Goal: Transaction & Acquisition: Purchase product/service

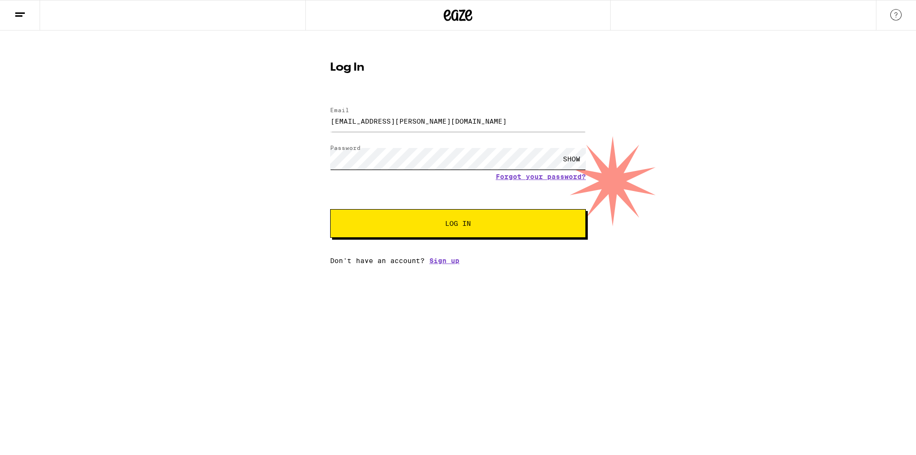
click at [330, 209] on button "Log In" at bounding box center [458, 223] width 256 height 29
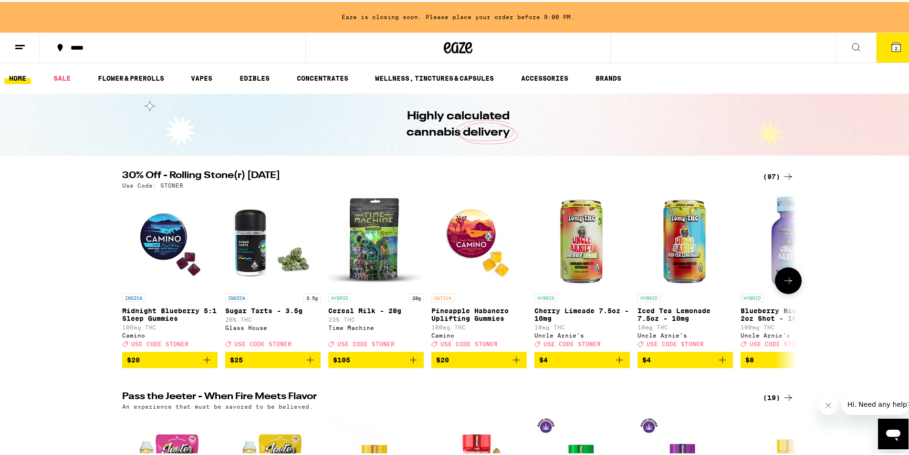
click at [409, 364] on icon "Add to bag" at bounding box center [412, 357] width 11 height 11
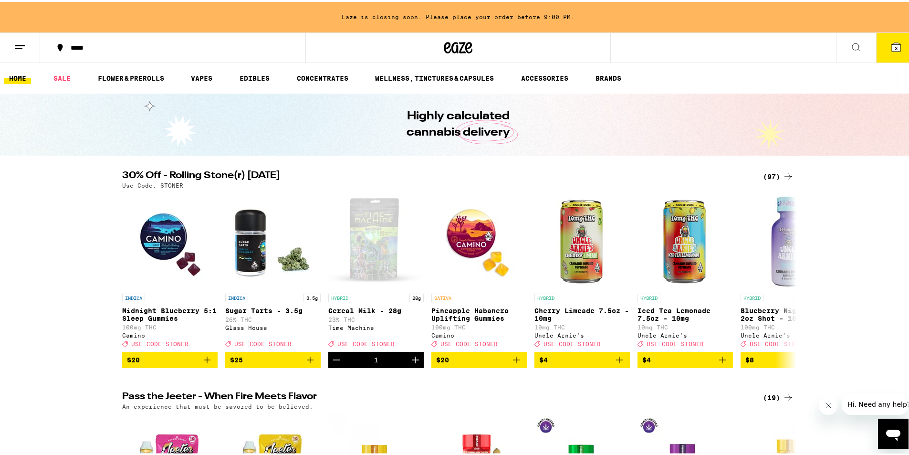
click at [768, 174] on div "(97)" at bounding box center [778, 174] width 31 height 11
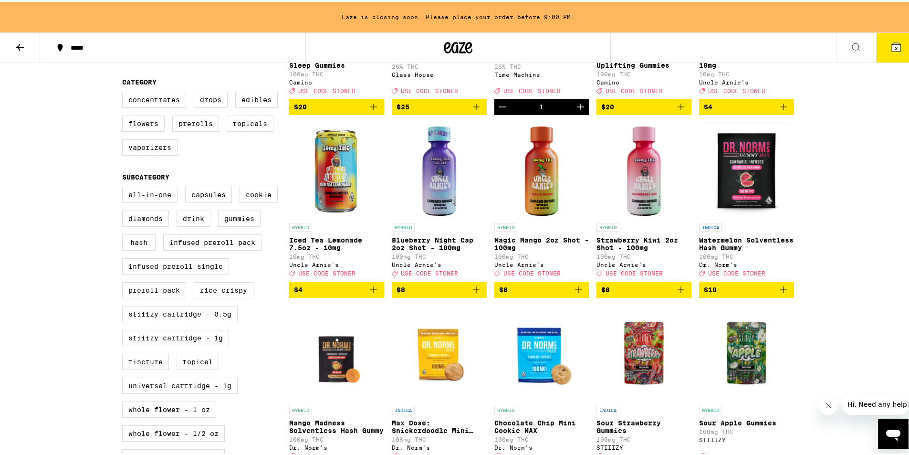
scroll to position [229, 0]
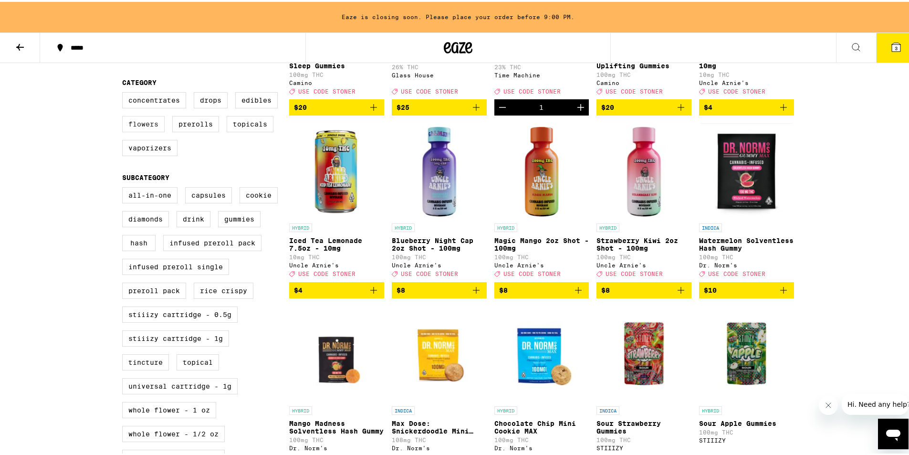
click at [139, 125] on label "Flowers" at bounding box center [143, 122] width 42 height 16
click at [125, 92] on input "Flowers" at bounding box center [124, 92] width 0 height 0
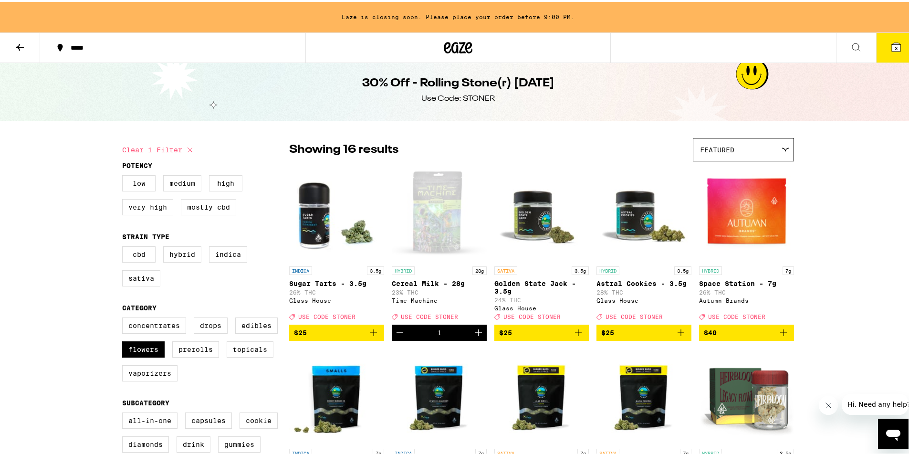
scroll to position [4, 0]
click at [137, 349] on label "Flowers" at bounding box center [143, 348] width 42 height 16
click at [125, 318] on input "Flowers" at bounding box center [124, 317] width 0 height 0
checkbox input "false"
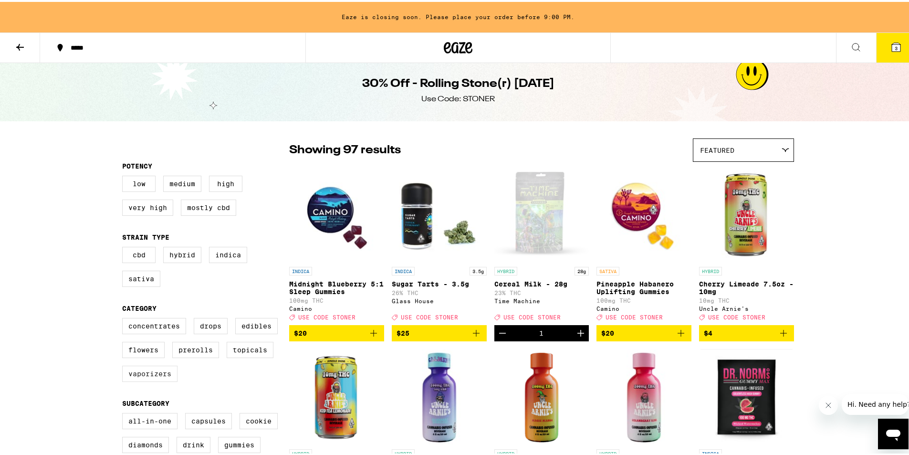
click at [138, 379] on label "Vaporizers" at bounding box center [149, 372] width 55 height 16
click at [125, 318] on input "Vaporizers" at bounding box center [124, 317] width 0 height 0
checkbox input "true"
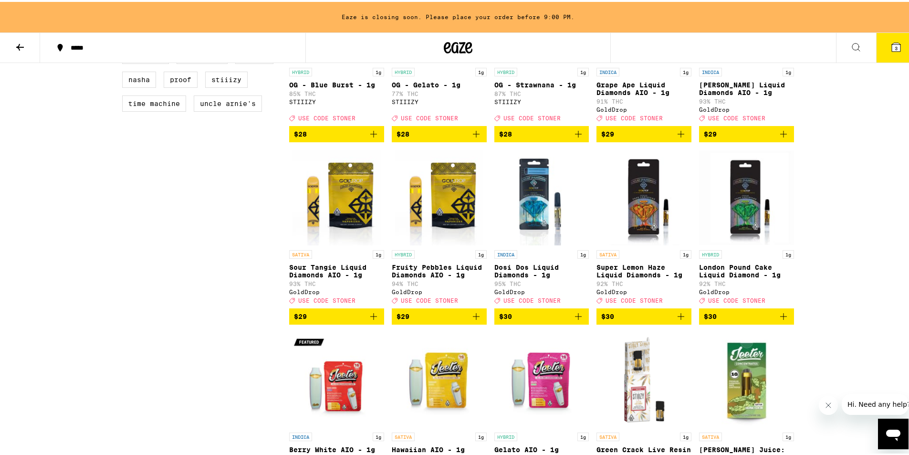
scroll to position [749, 0]
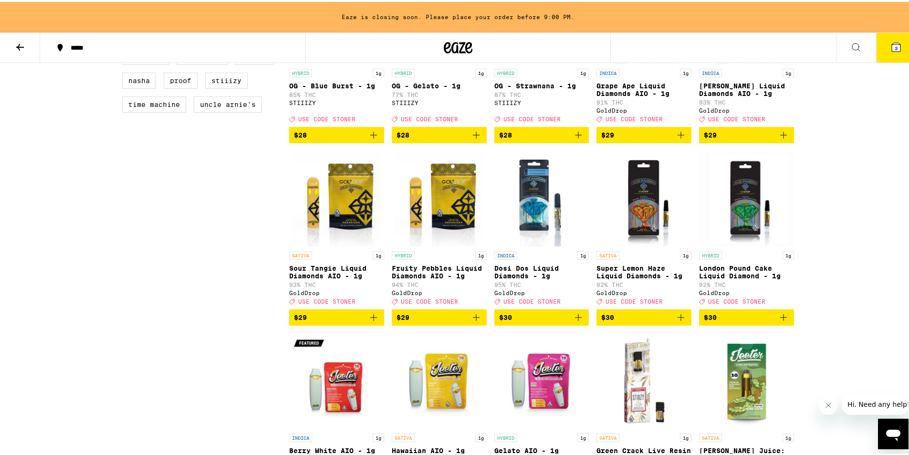
click at [478, 321] on icon "Add to bag" at bounding box center [475, 315] width 11 height 11
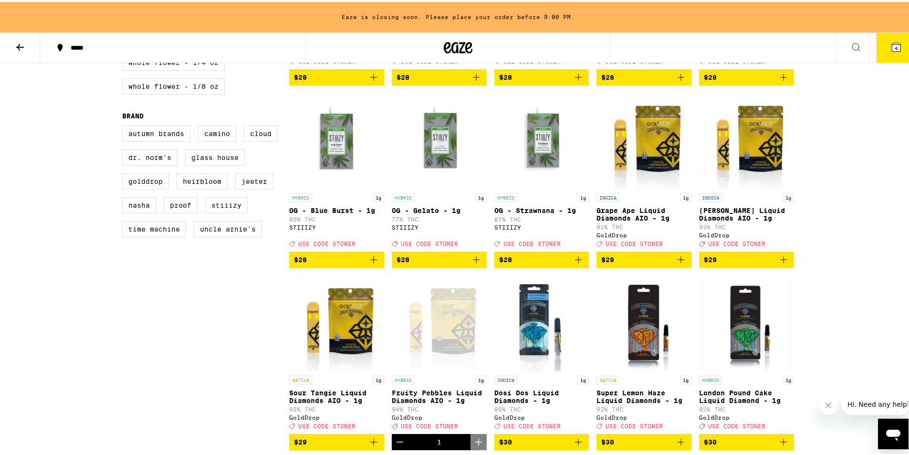
scroll to position [886, 0]
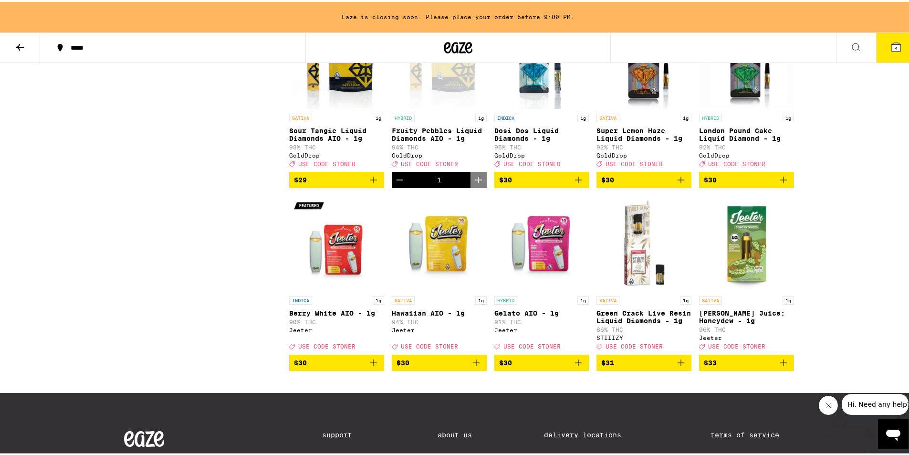
click at [396, 178] on icon "Decrement" at bounding box center [399, 178] width 7 height 0
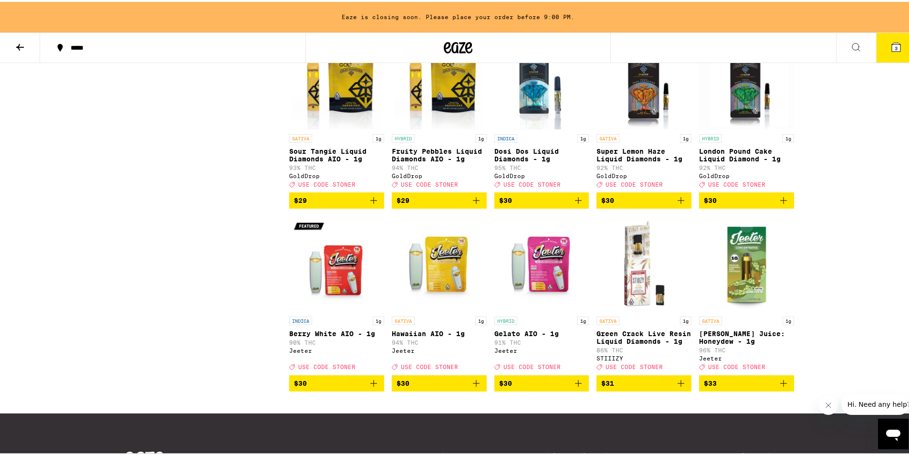
scroll to position [865, 0]
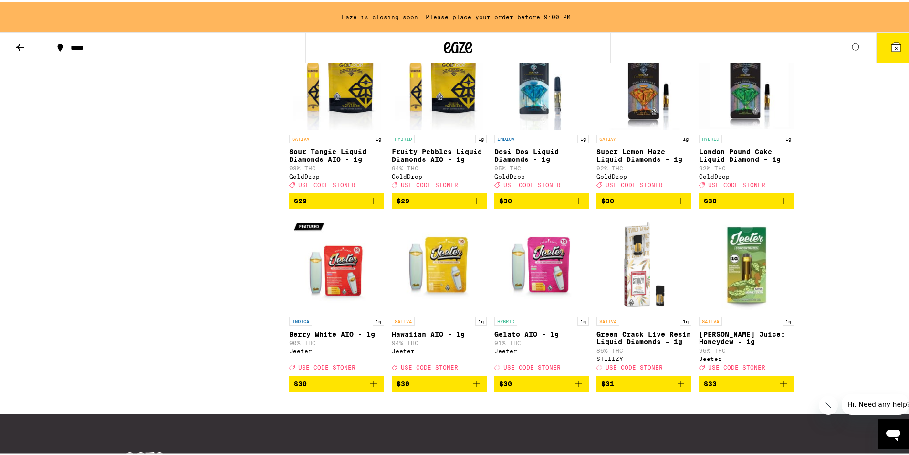
click at [574, 387] on icon "Add to bag" at bounding box center [577, 381] width 11 height 11
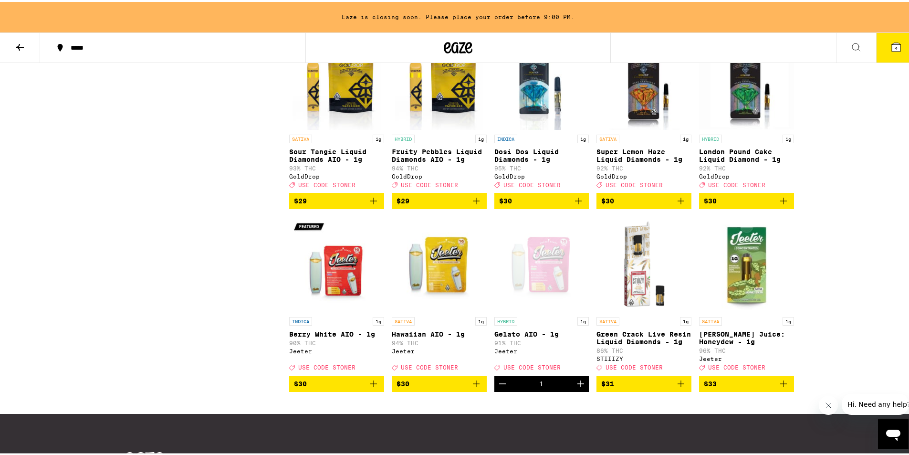
click at [890, 56] on button "4" at bounding box center [896, 46] width 40 height 30
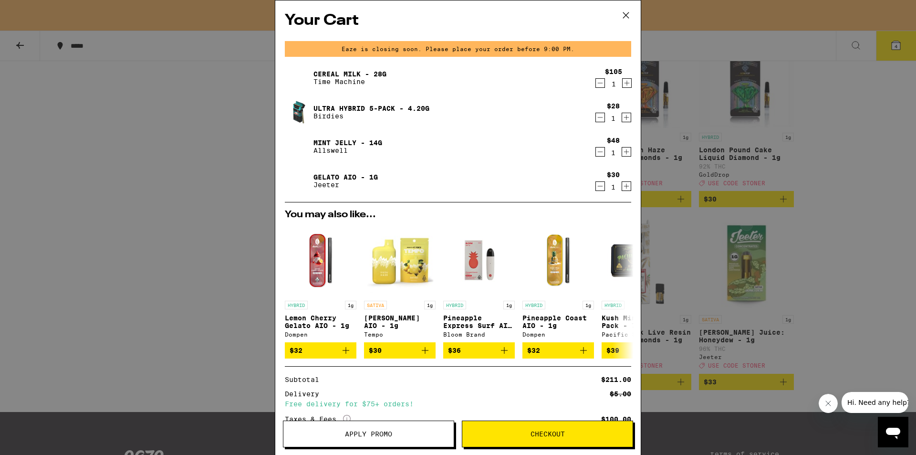
click at [596, 116] on icon "Decrement" at bounding box center [600, 117] width 9 height 11
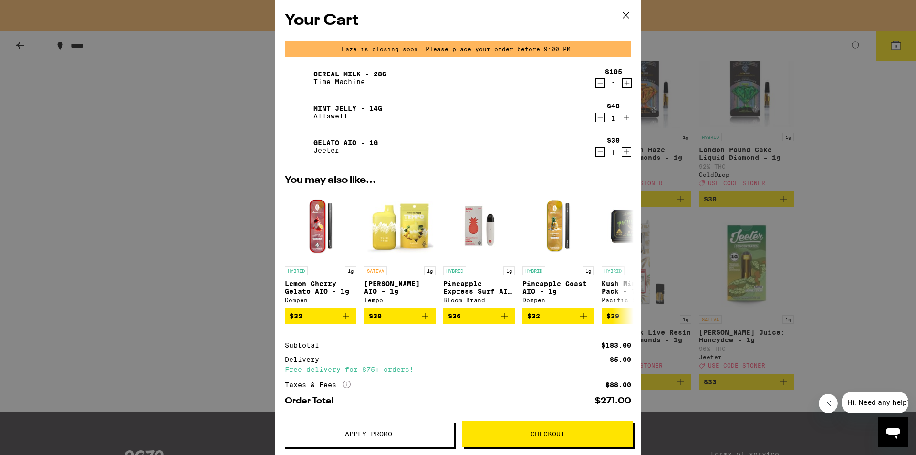
click at [596, 117] on icon "Decrement" at bounding box center [600, 117] width 9 height 11
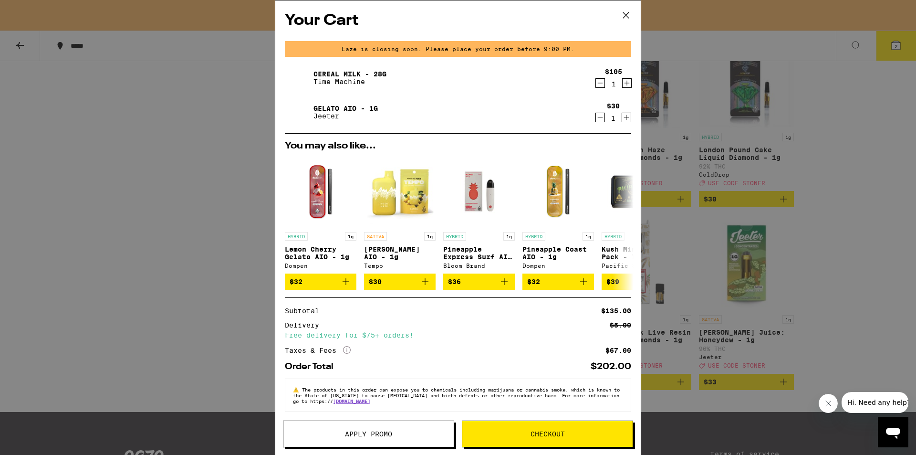
click at [350, 436] on span "Apply Promo" at bounding box center [368, 433] width 47 height 7
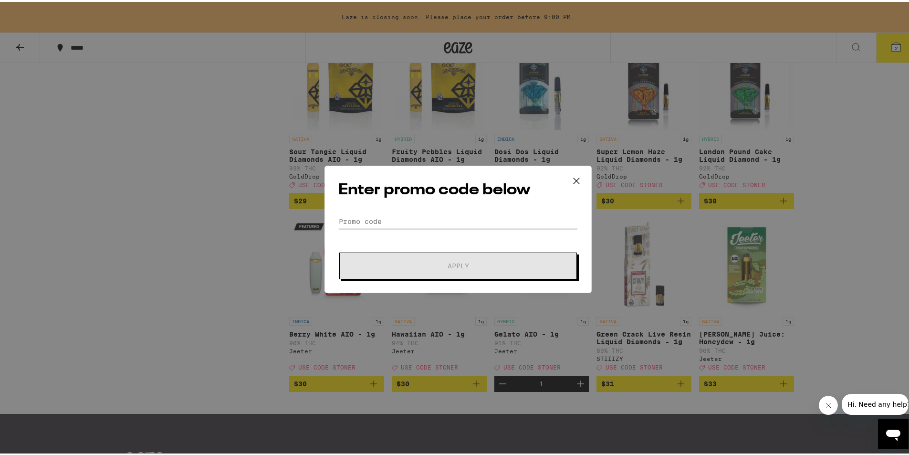
click at [441, 216] on input "Promo Code" at bounding box center [457, 219] width 239 height 14
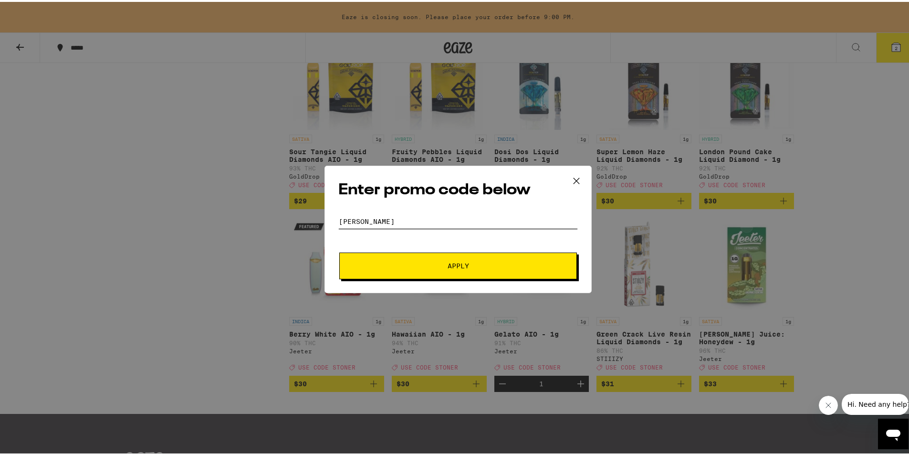
type input "[PERSON_NAME]"
click at [427, 268] on button "Apply" at bounding box center [458, 263] width 238 height 27
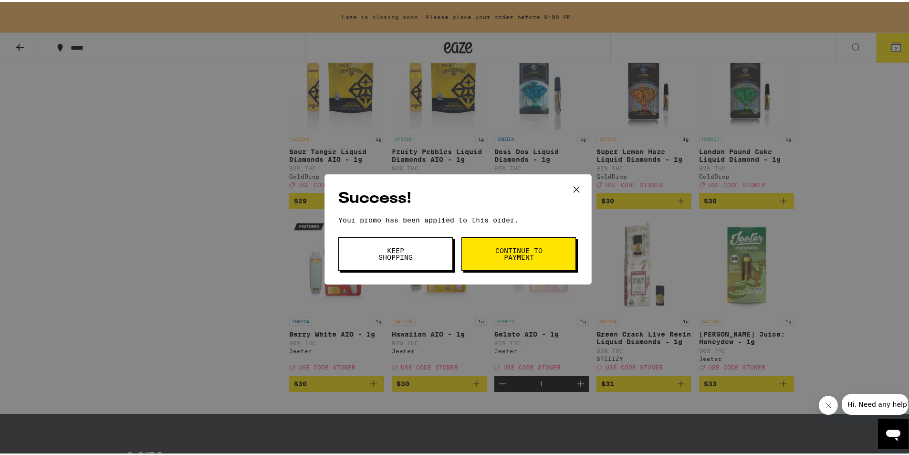
click at [514, 249] on span "Continue to payment" at bounding box center [518, 251] width 49 height 13
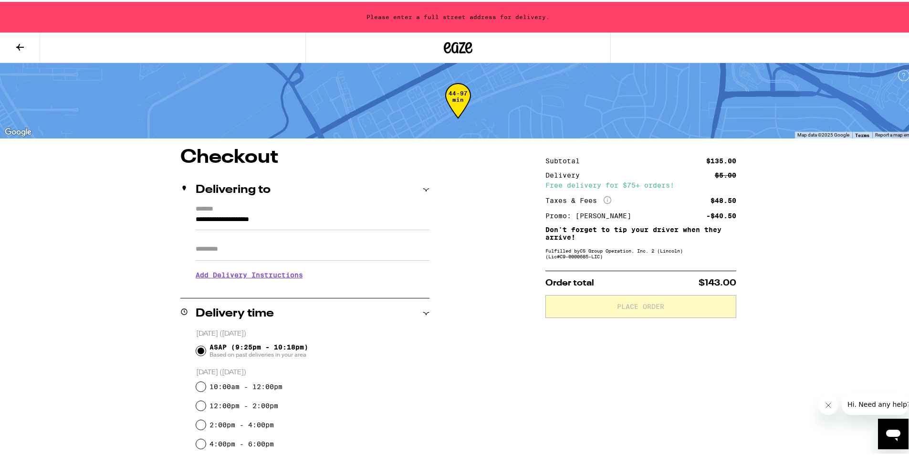
click at [13, 44] on button at bounding box center [20, 46] width 40 height 30
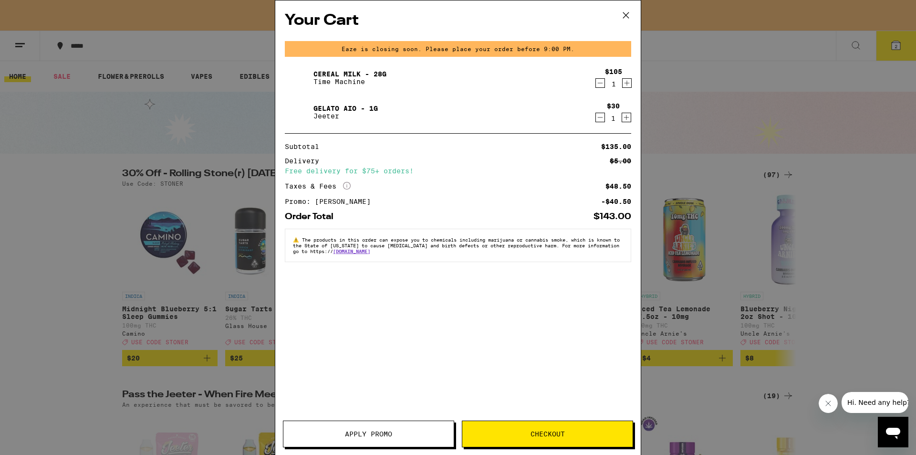
click at [602, 87] on icon "Decrement" at bounding box center [600, 82] width 9 height 11
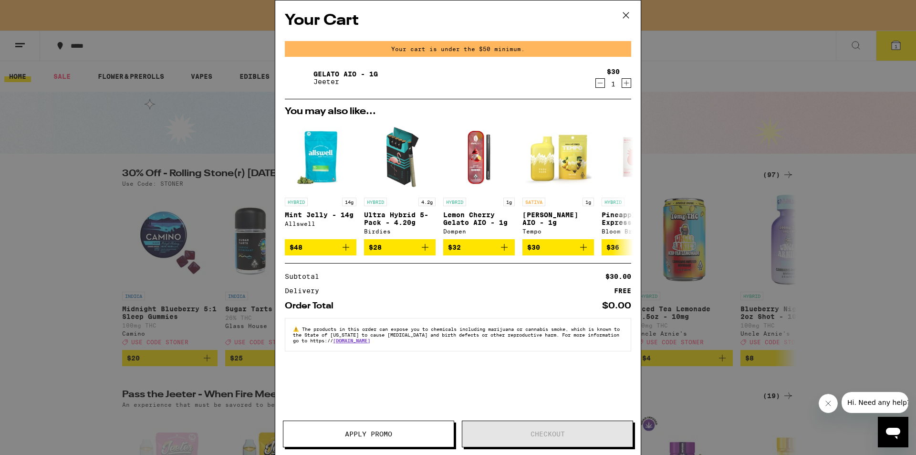
click at [625, 13] on icon at bounding box center [626, 15] width 14 height 14
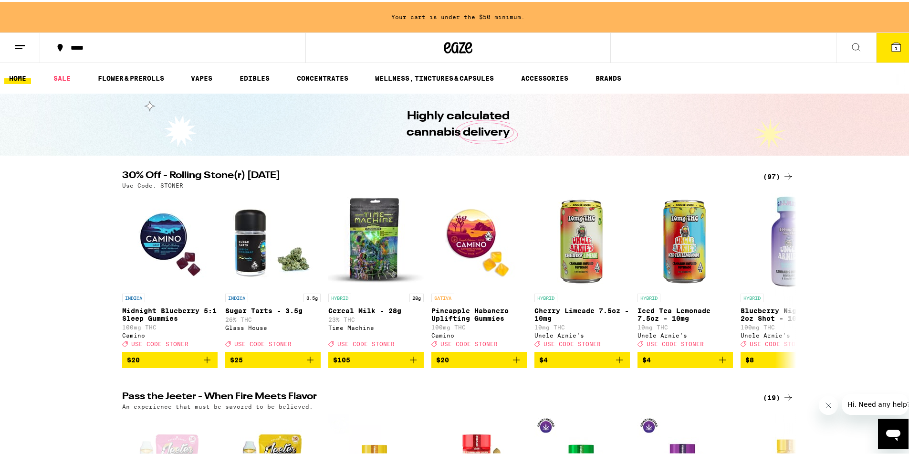
click at [778, 173] on div "(97)" at bounding box center [778, 174] width 31 height 11
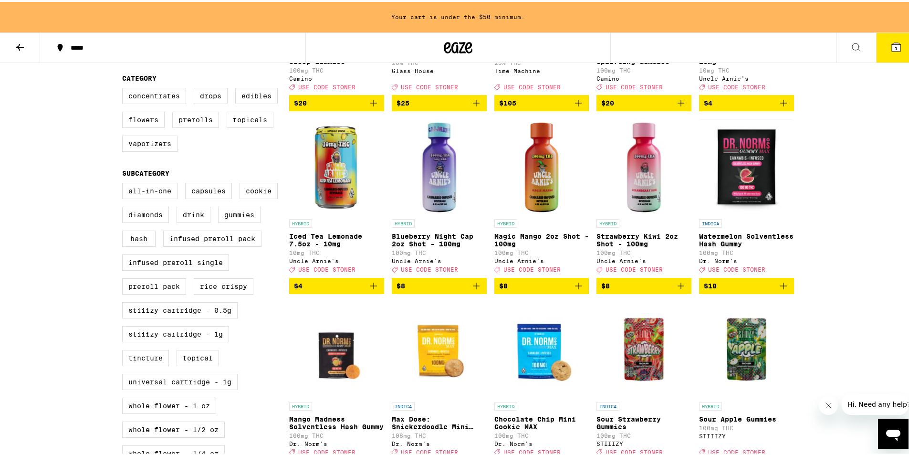
scroll to position [222, 0]
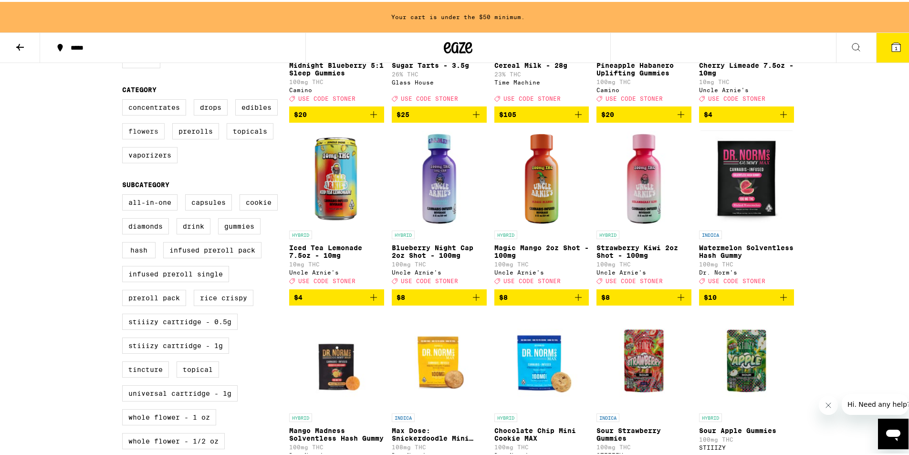
click at [130, 137] on label "Flowers" at bounding box center [143, 129] width 42 height 16
click at [125, 99] on input "Flowers" at bounding box center [124, 99] width 0 height 0
checkbox input "true"
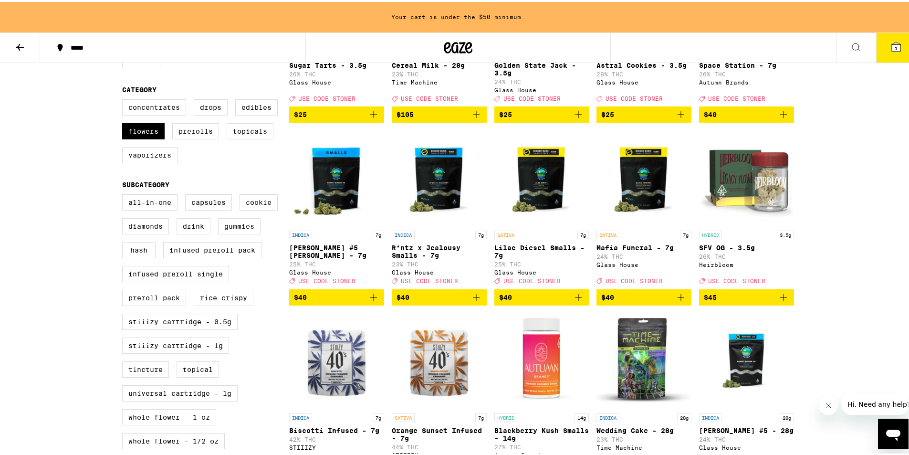
scroll to position [63, 0]
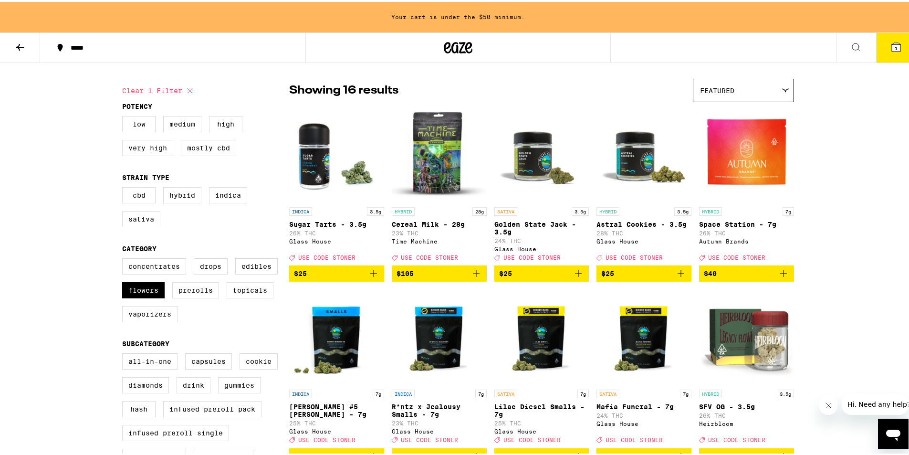
click at [18, 43] on icon at bounding box center [19, 45] width 11 height 11
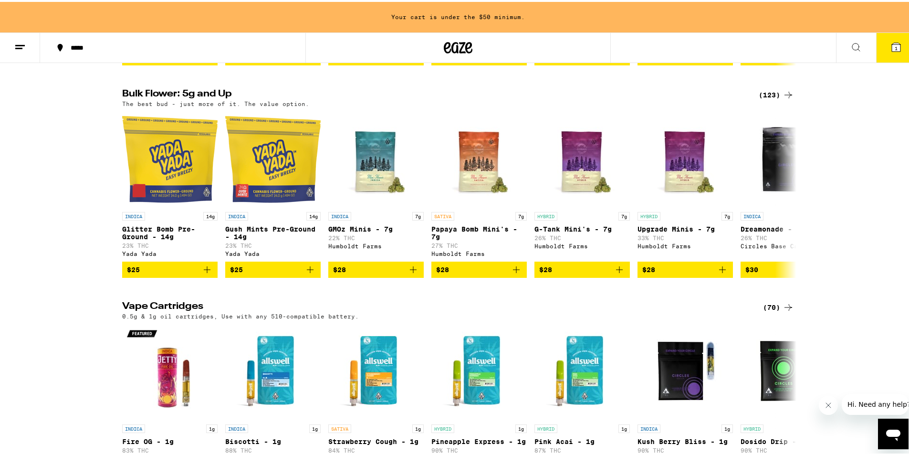
scroll to position [978, 0]
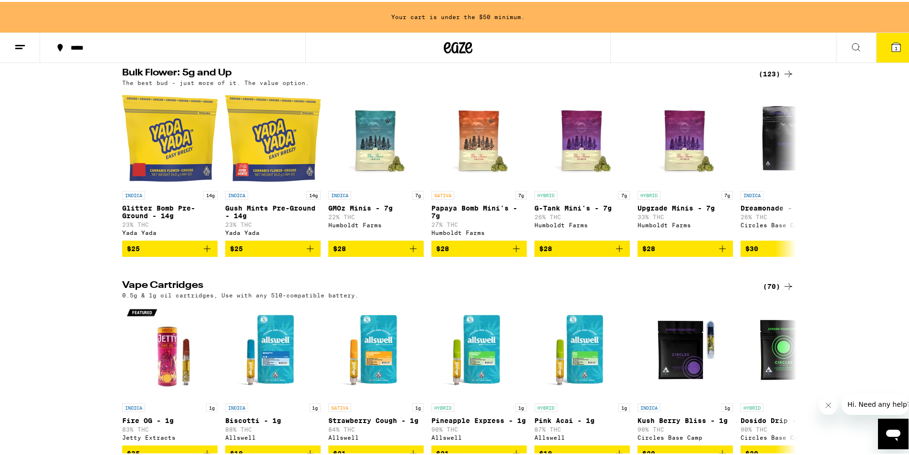
click at [777, 78] on div "(123)" at bounding box center [776, 71] width 35 height 11
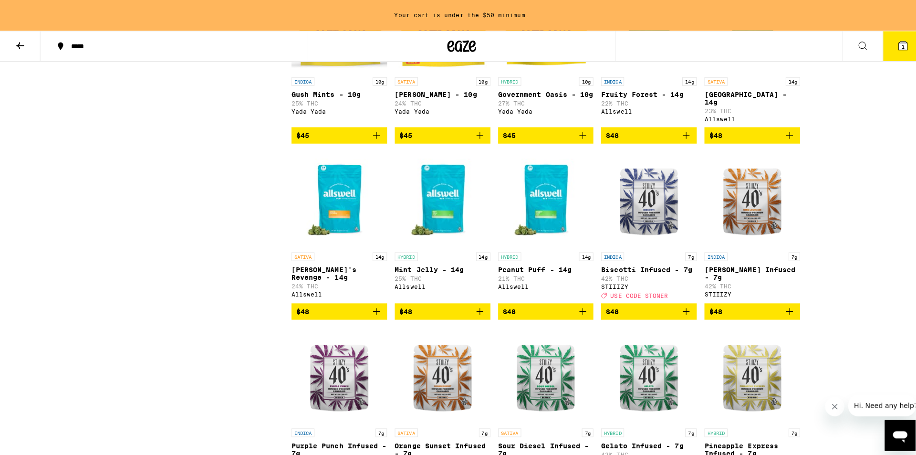
scroll to position [1419, 0]
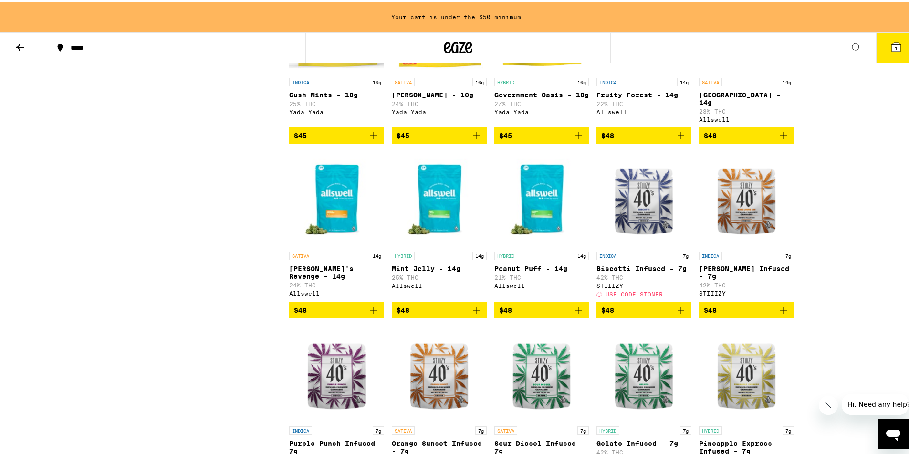
click at [474, 314] on icon "Add to bag" at bounding box center [475, 307] width 11 height 11
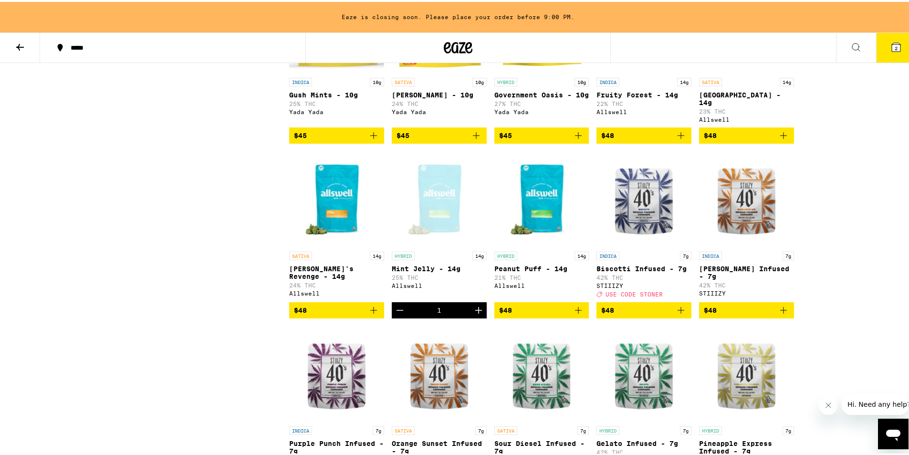
click at [895, 45] on button "2" at bounding box center [896, 46] width 40 height 30
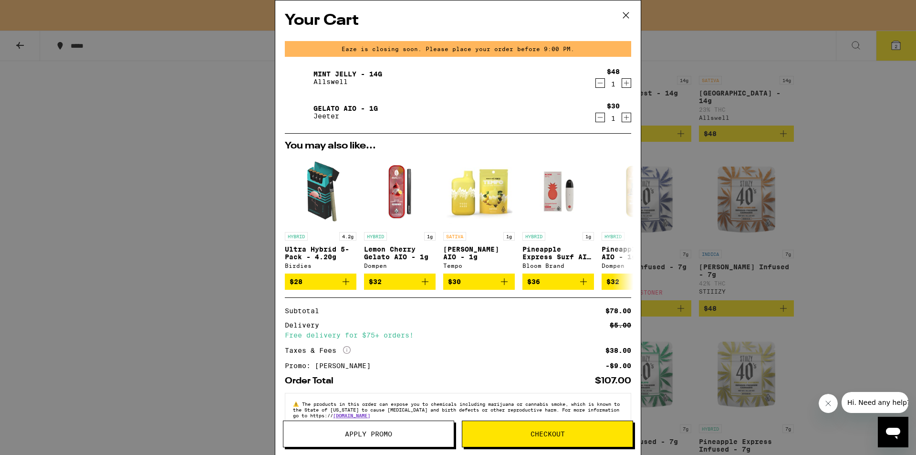
click at [527, 438] on button "Checkout" at bounding box center [547, 433] width 171 height 27
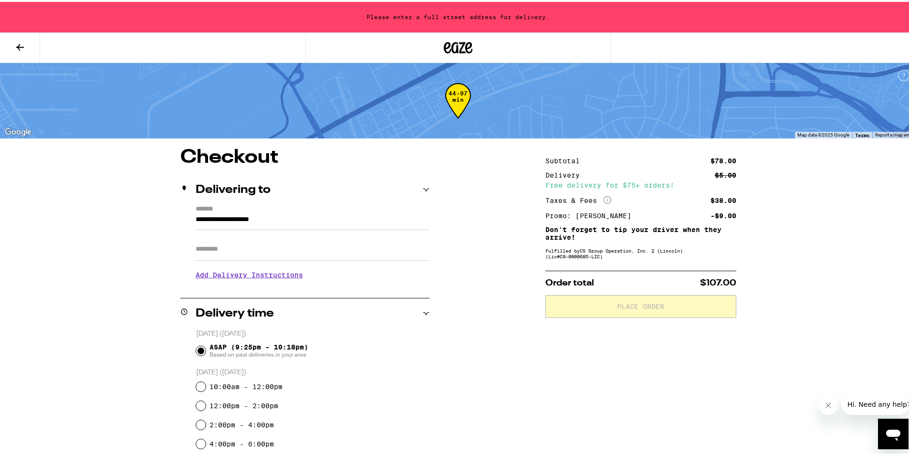
click at [323, 215] on input "**********" at bounding box center [313, 220] width 234 height 16
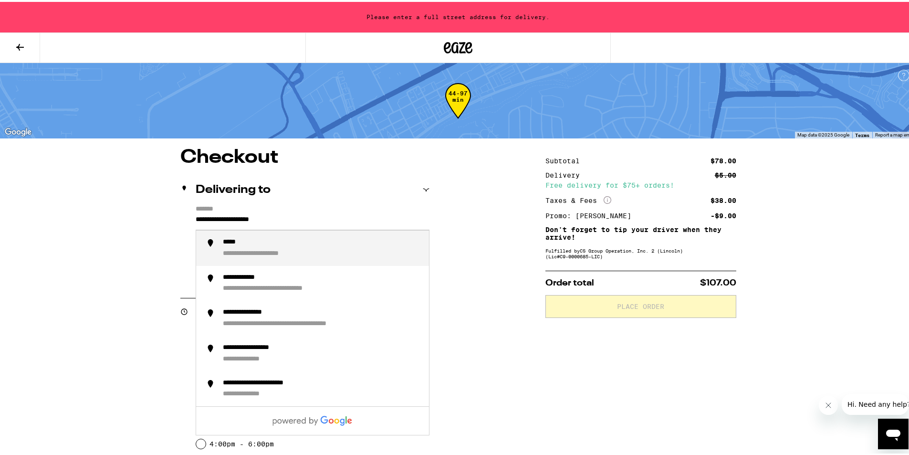
click at [323, 215] on input "**********" at bounding box center [313, 220] width 234 height 16
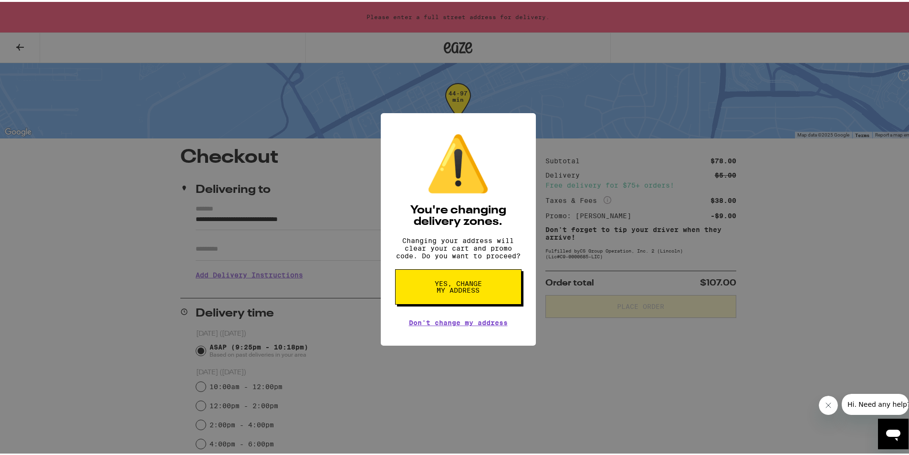
click at [443, 285] on span "Yes, change my address" at bounding box center [458, 284] width 49 height 13
type input "**********"
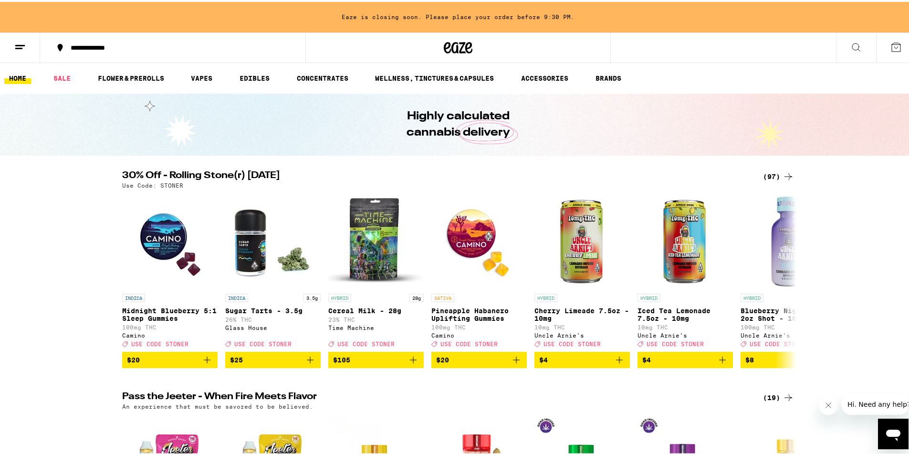
click at [774, 171] on div "(97)" at bounding box center [778, 174] width 31 height 11
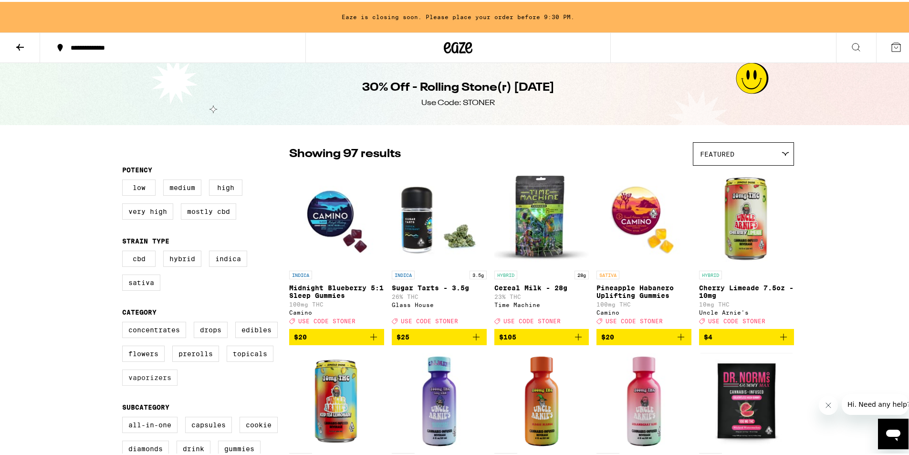
click at [150, 384] on label "Vaporizers" at bounding box center [149, 375] width 55 height 16
click at [125, 322] on input "Vaporizers" at bounding box center [124, 321] width 0 height 0
checkbox input "true"
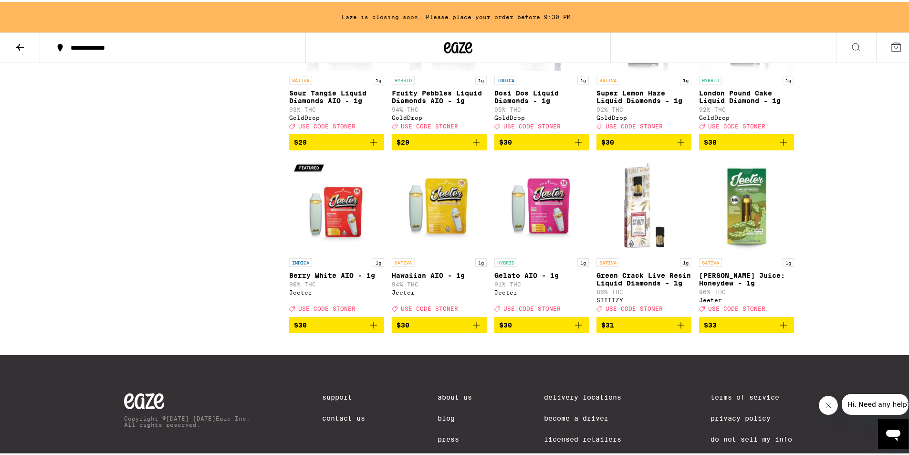
scroll to position [925, 0]
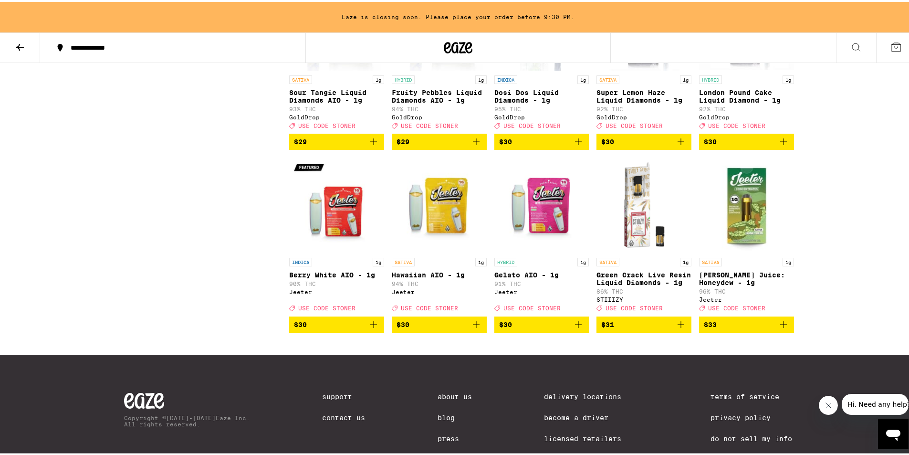
click at [573, 328] on icon "Add to bag" at bounding box center [577, 322] width 11 height 11
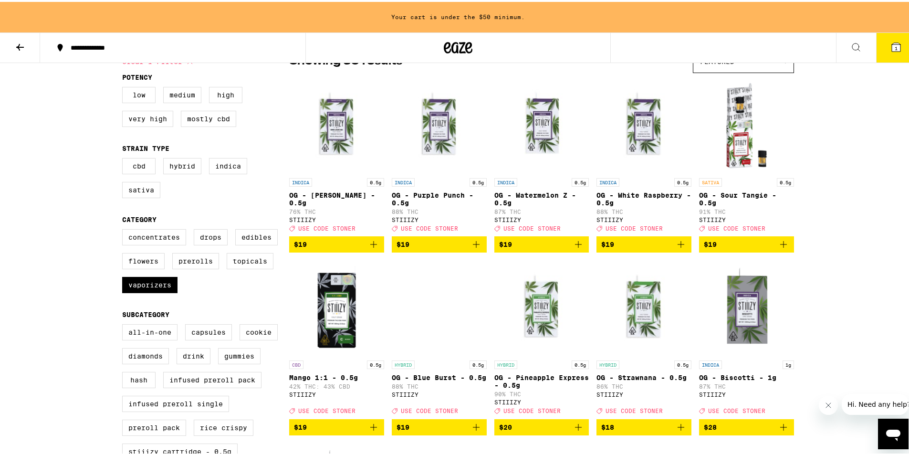
scroll to position [0, 0]
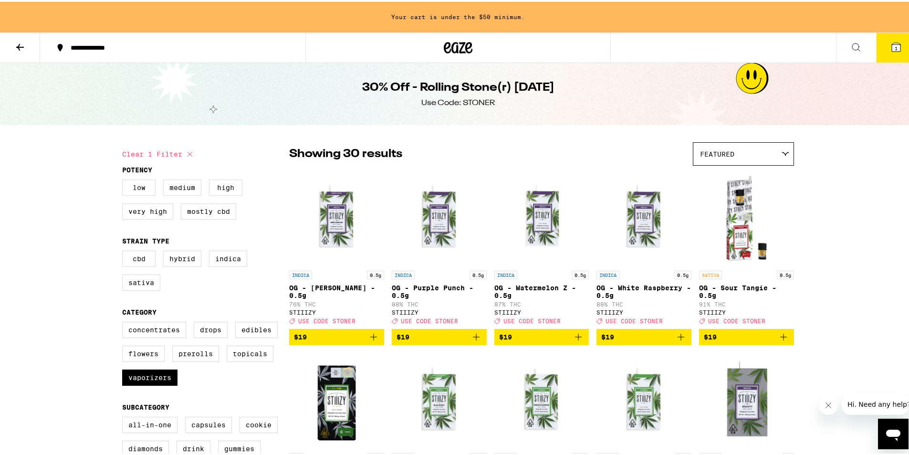
click at [29, 49] on button at bounding box center [20, 46] width 40 height 30
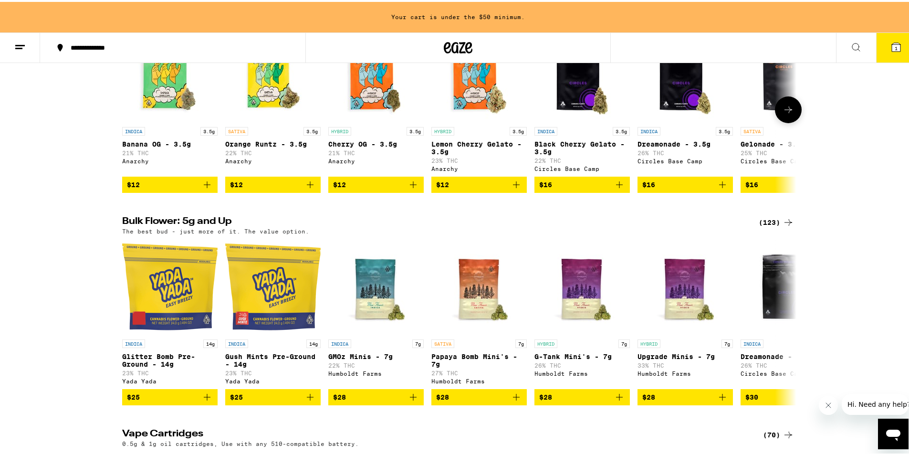
scroll to position [833, 0]
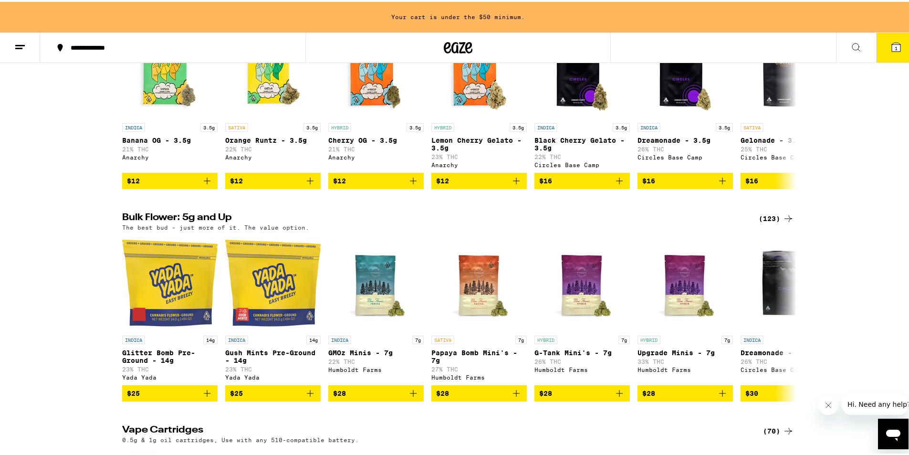
click at [768, 222] on div "(123)" at bounding box center [776, 216] width 35 height 11
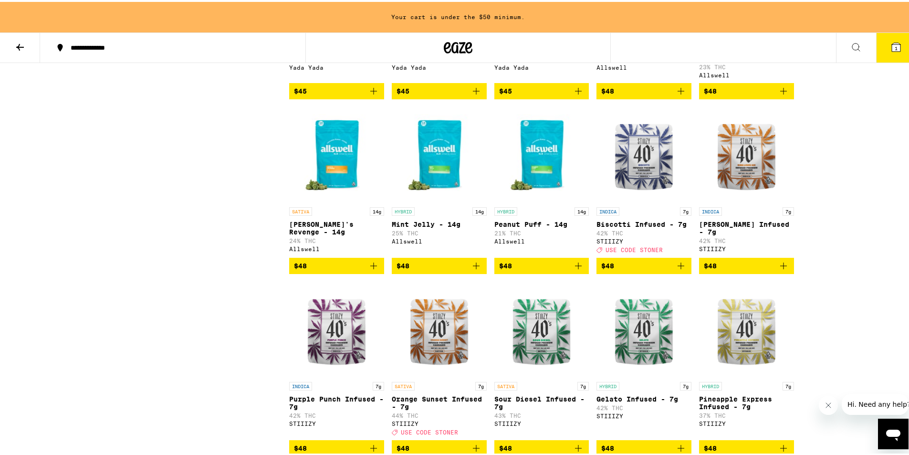
scroll to position [1465, 0]
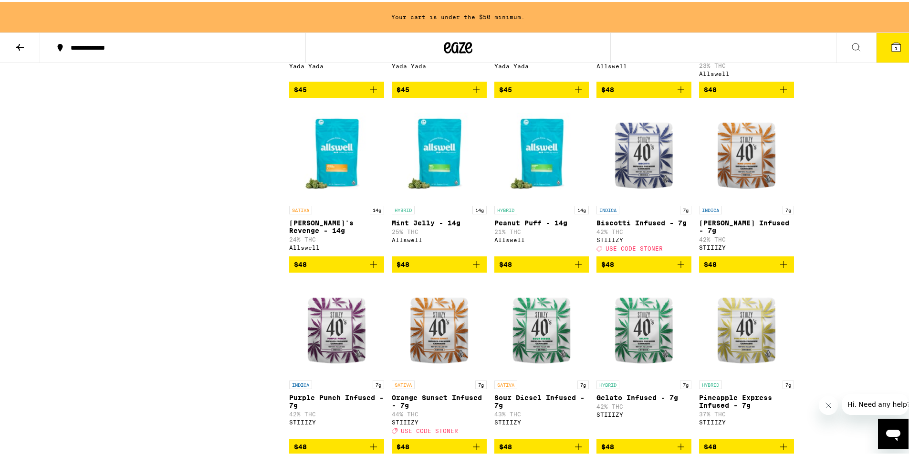
click at [470, 268] on icon "Add to bag" at bounding box center [475, 262] width 11 height 11
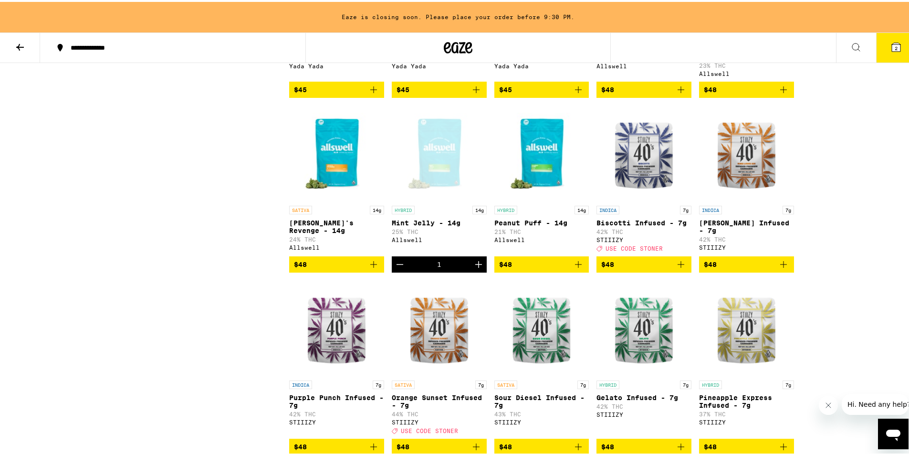
click at [902, 43] on button "2" at bounding box center [896, 46] width 40 height 30
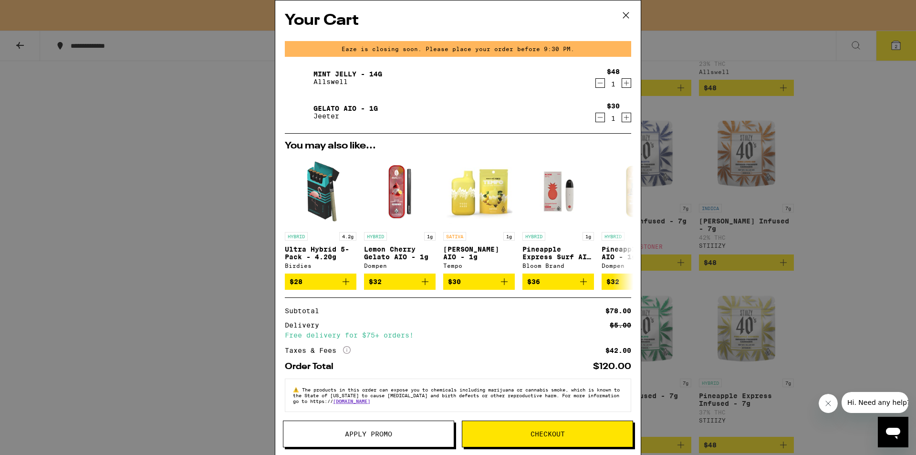
click at [425, 430] on span "Apply Promo" at bounding box center [368, 433] width 170 height 7
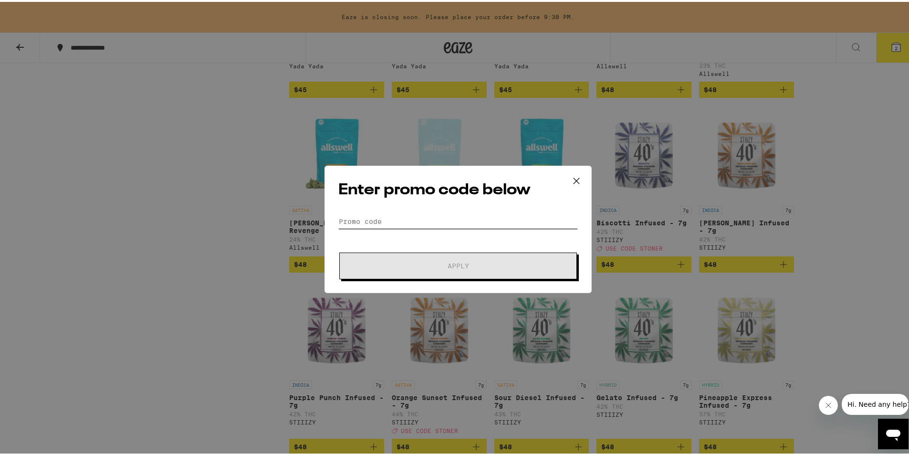
click at [380, 221] on input "Promo Code" at bounding box center [457, 219] width 239 height 14
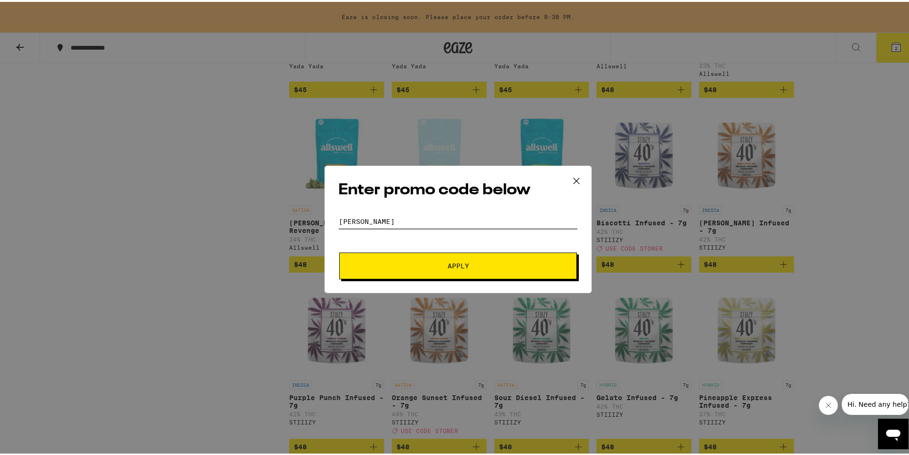
type input "[PERSON_NAME]"
click at [412, 263] on span "Apply" at bounding box center [458, 263] width 172 height 7
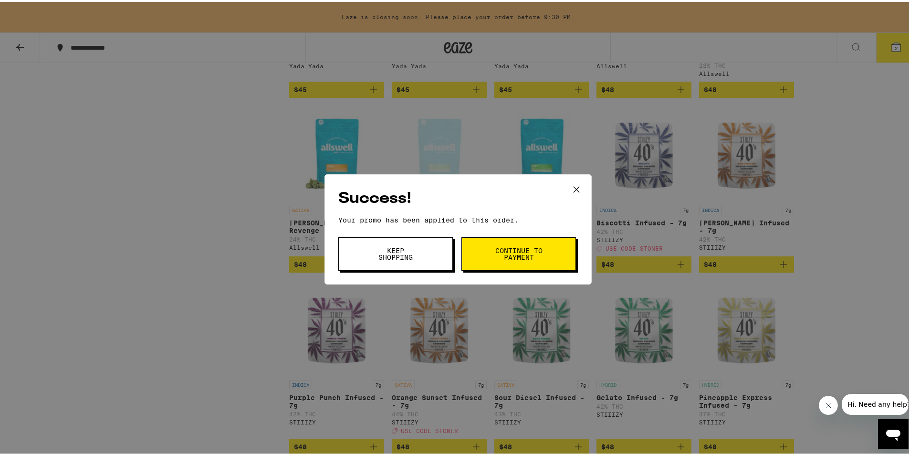
click at [489, 260] on button "Continue to payment" at bounding box center [518, 251] width 114 height 33
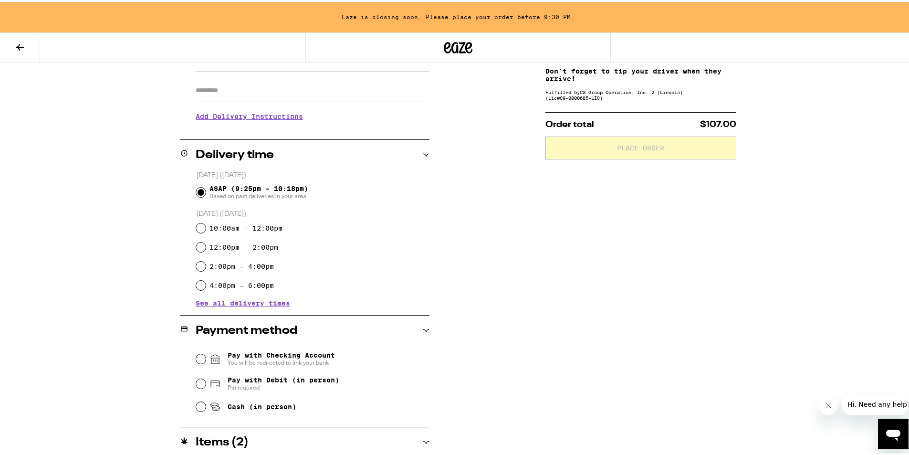
scroll to position [229, 0]
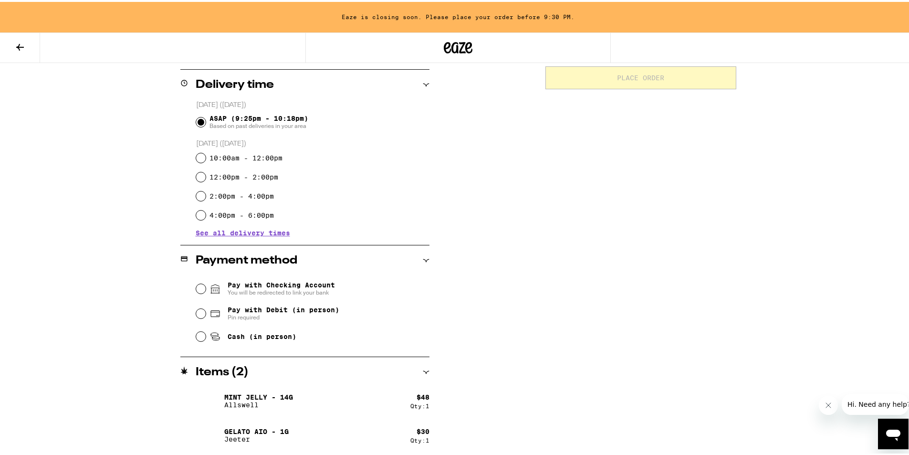
click at [273, 338] on span "Cash (in person)" at bounding box center [262, 335] width 69 height 8
click at [206, 339] on input "Cash (in person)" at bounding box center [201, 335] width 10 height 10
radio input "true"
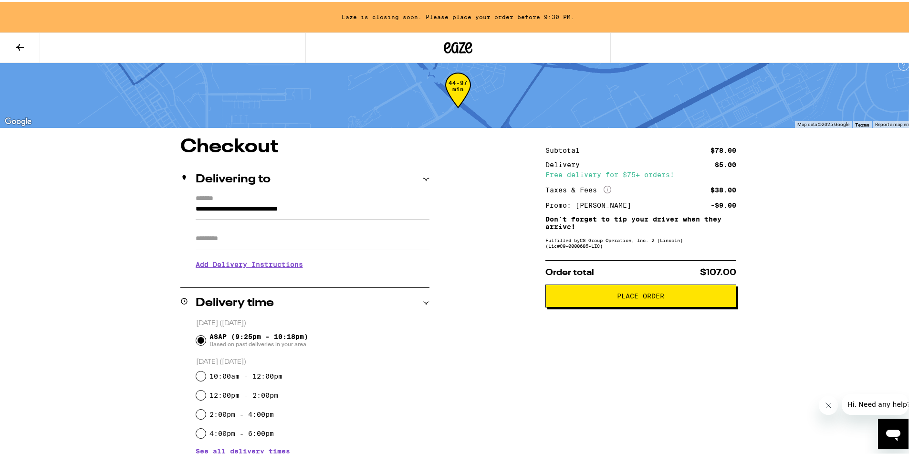
scroll to position [10, 0]
click at [607, 297] on span "Place Order" at bounding box center [640, 294] width 175 height 7
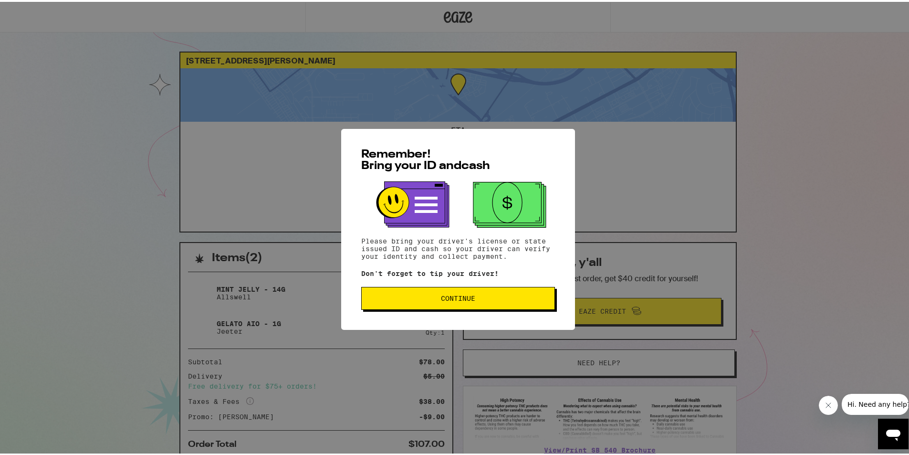
click at [499, 298] on span "Continue" at bounding box center [457, 296] width 177 height 7
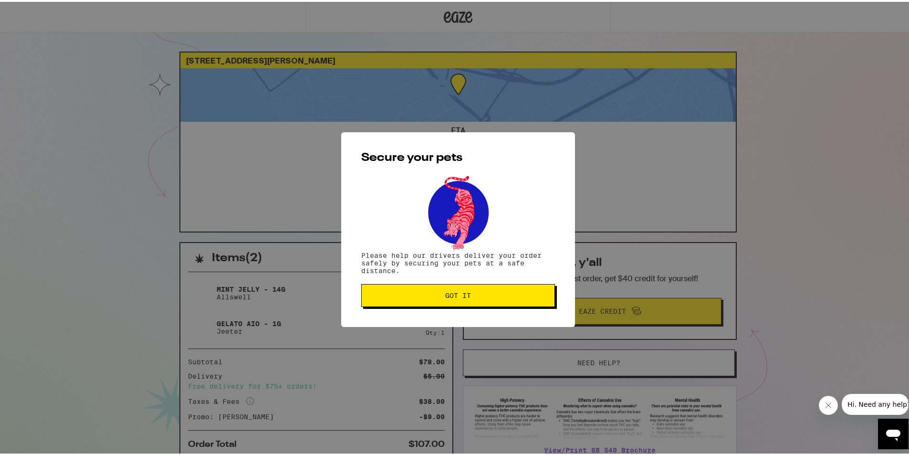
click at [499, 297] on span "Got it" at bounding box center [457, 293] width 177 height 7
